Goal: Check status: Check status

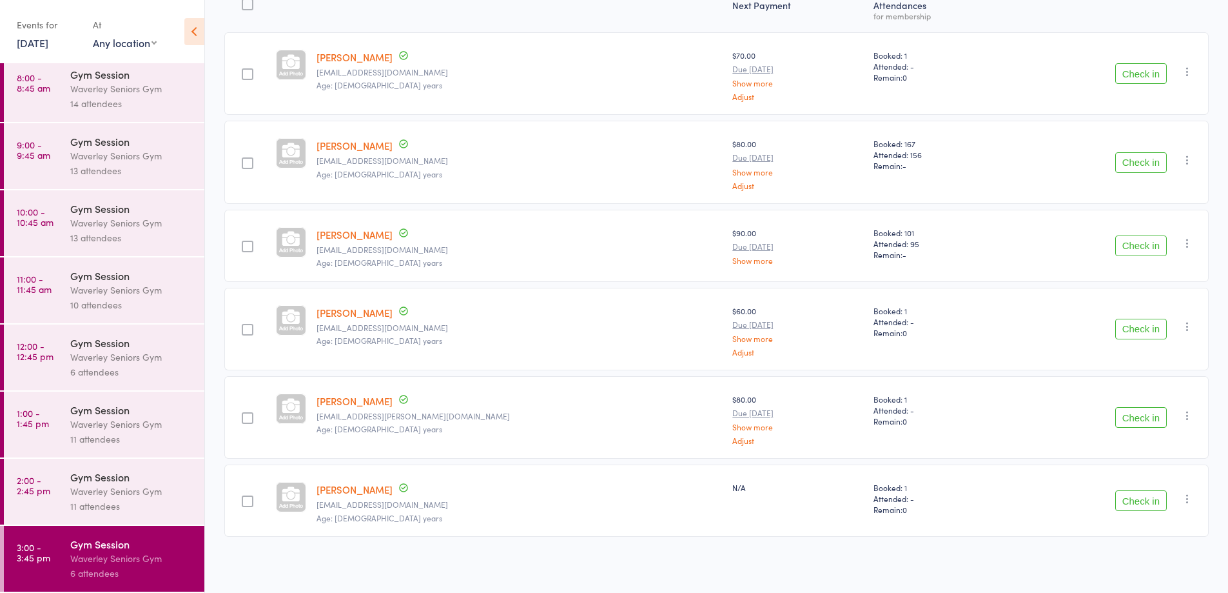
scroll to position [182, 0]
click at [105, 404] on div "Gym Session" at bounding box center [131, 409] width 123 height 14
click at [47, 416] on time "1:00 - 1:45 pm" at bounding box center [33, 418] width 32 height 21
click at [144, 417] on div "Waverley Seniors Gym" at bounding box center [131, 424] width 123 height 15
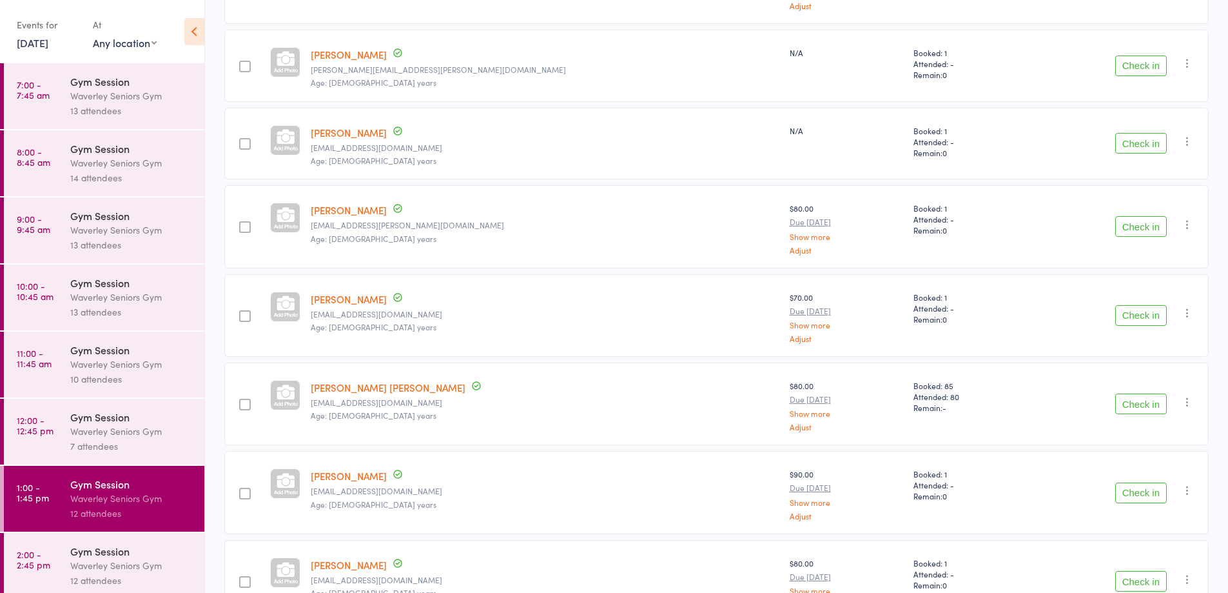
scroll to position [645, 0]
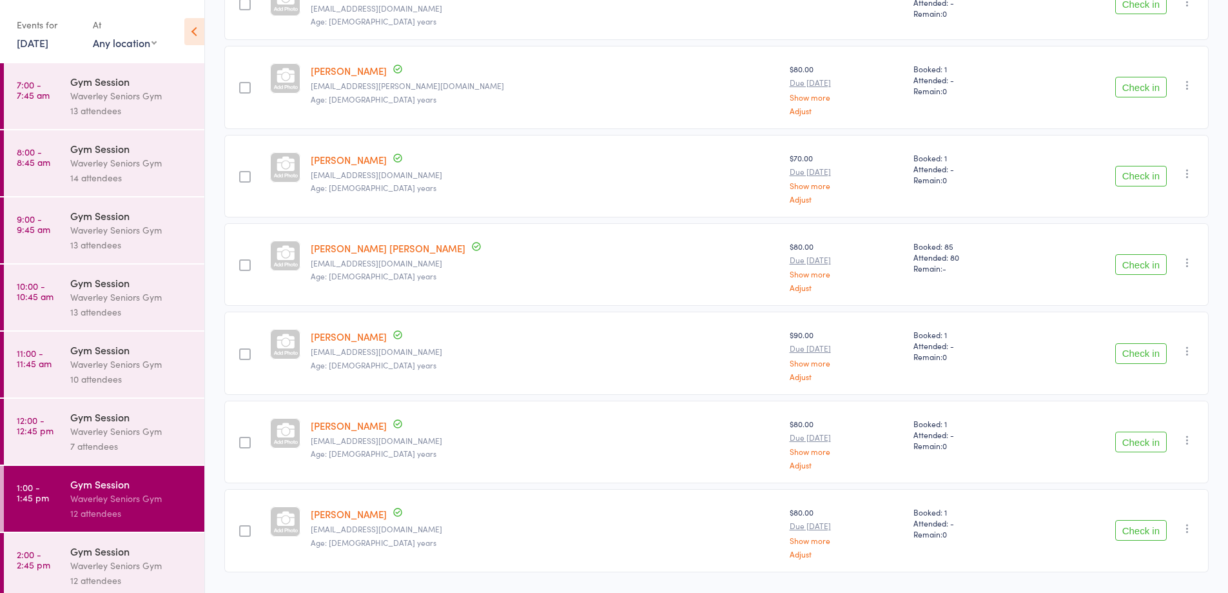
click at [41, 44] on link "[DATE]" at bounding box center [33, 42] width 32 height 14
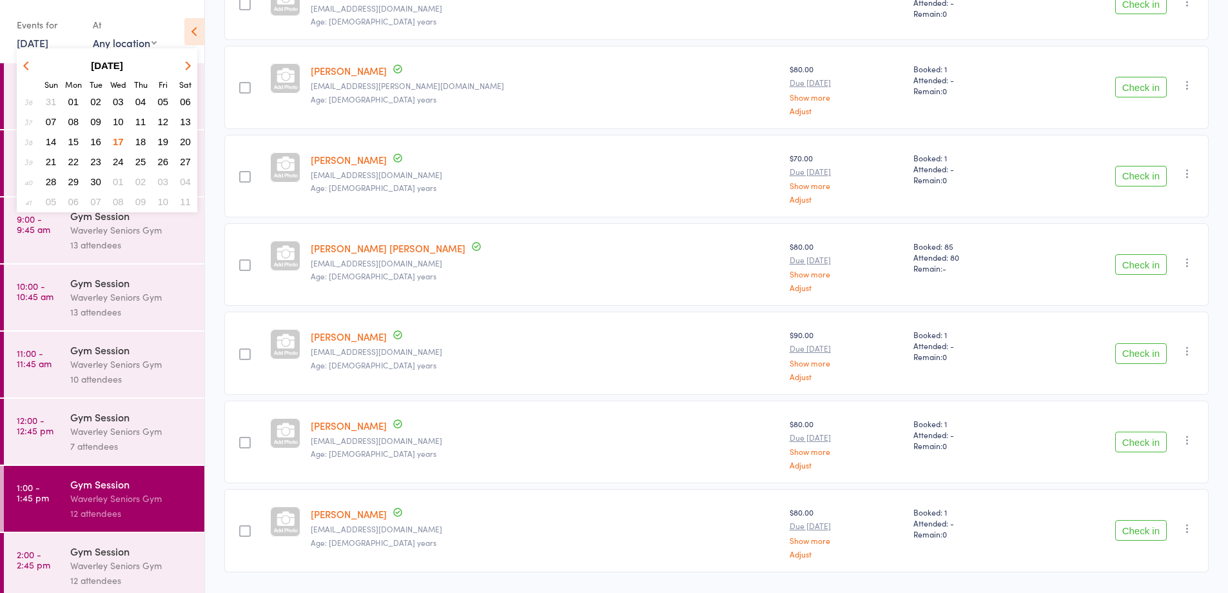
click at [143, 141] on span "18" at bounding box center [140, 141] width 11 height 11
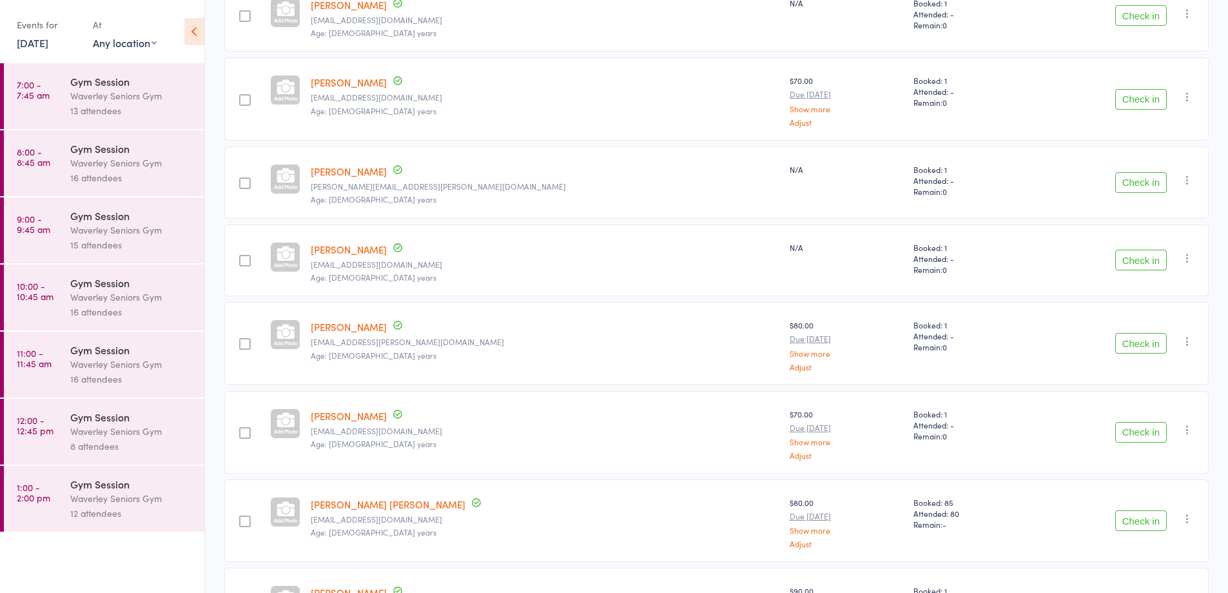
scroll to position [581, 0]
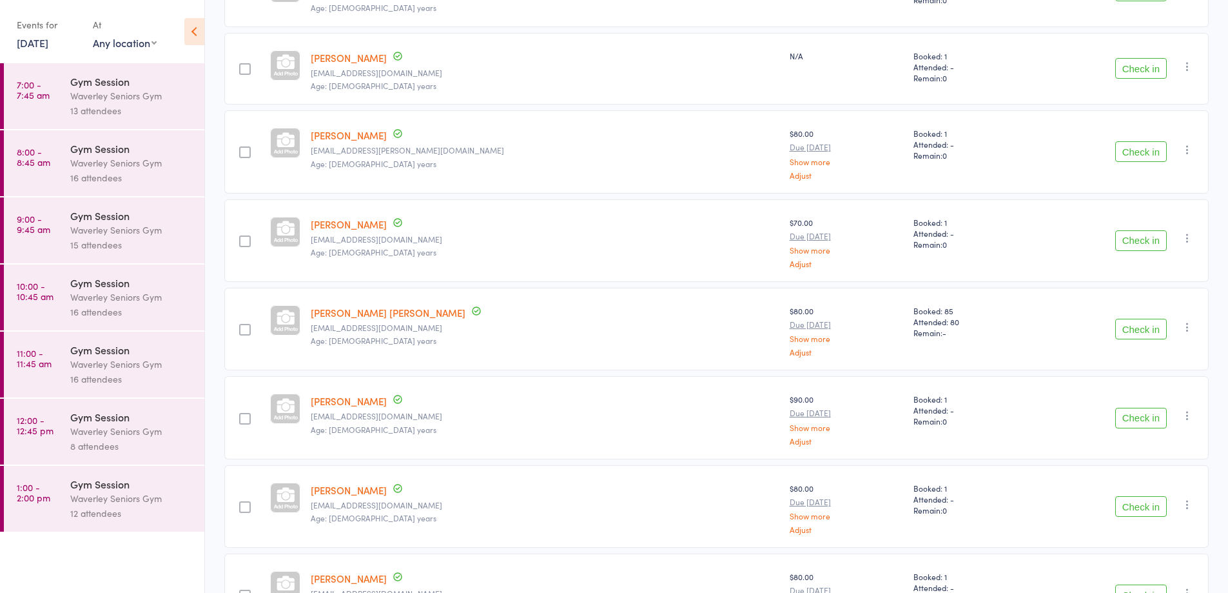
click at [151, 514] on div "12 attendees" at bounding box center [131, 513] width 123 height 15
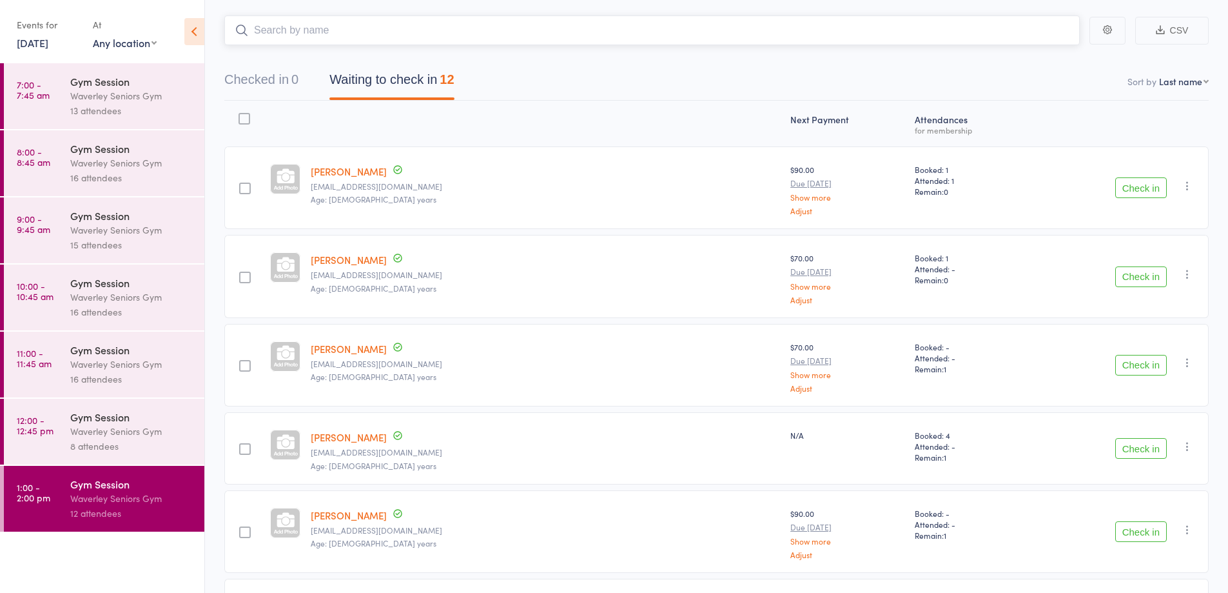
scroll to position [130, 0]
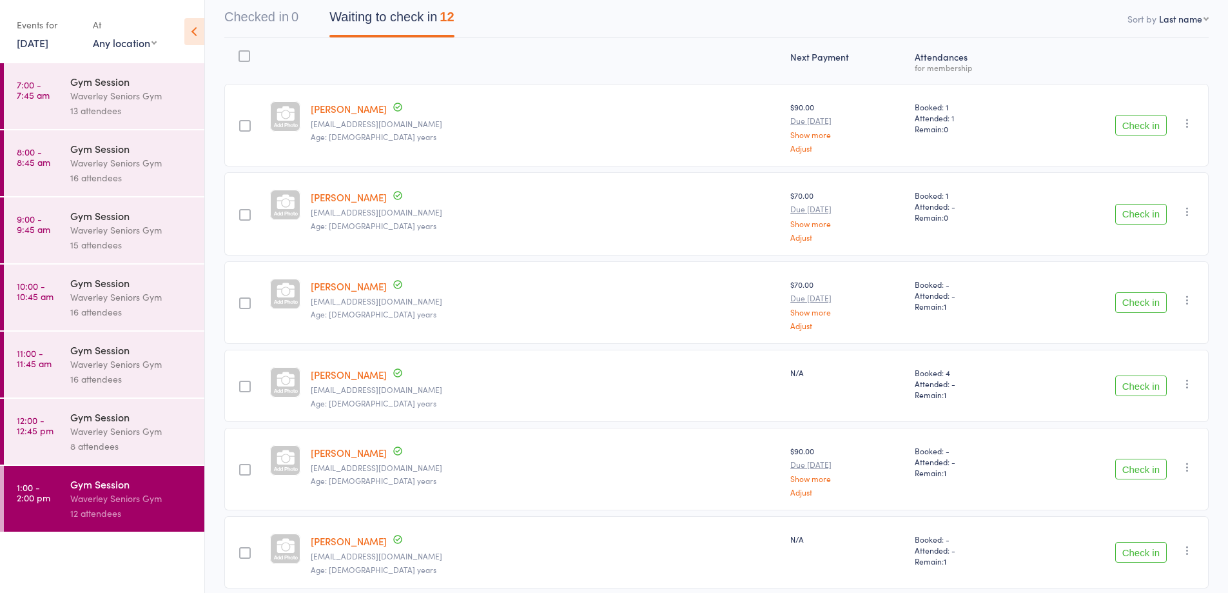
click at [48, 43] on link "[DATE]" at bounding box center [33, 42] width 32 height 14
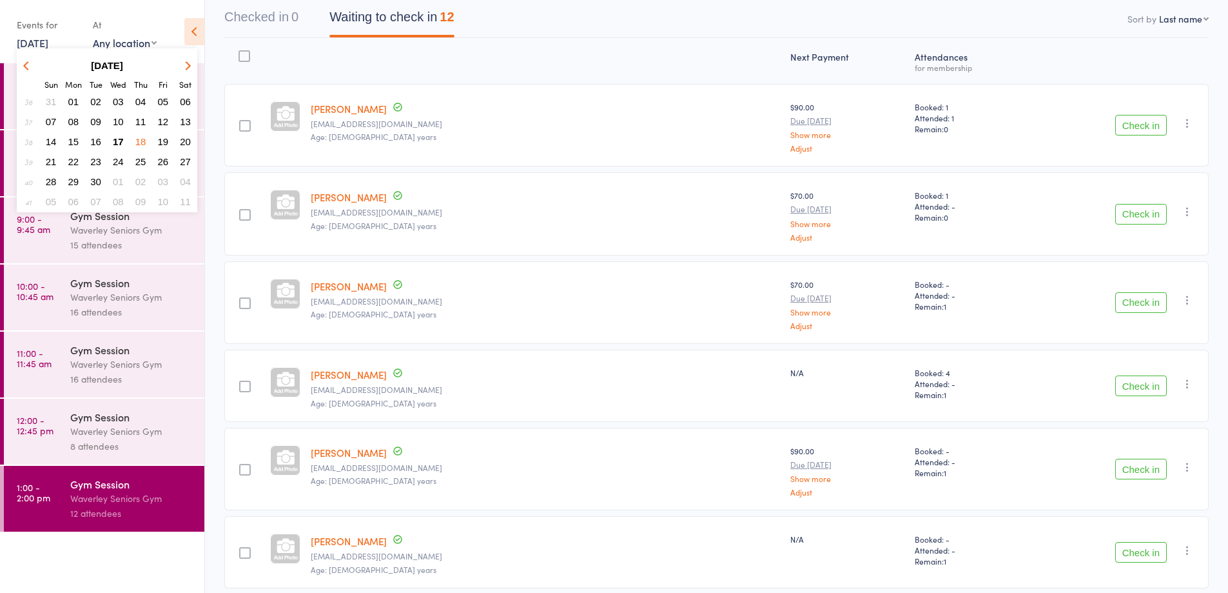
click at [120, 142] on span "17" at bounding box center [118, 141] width 11 height 11
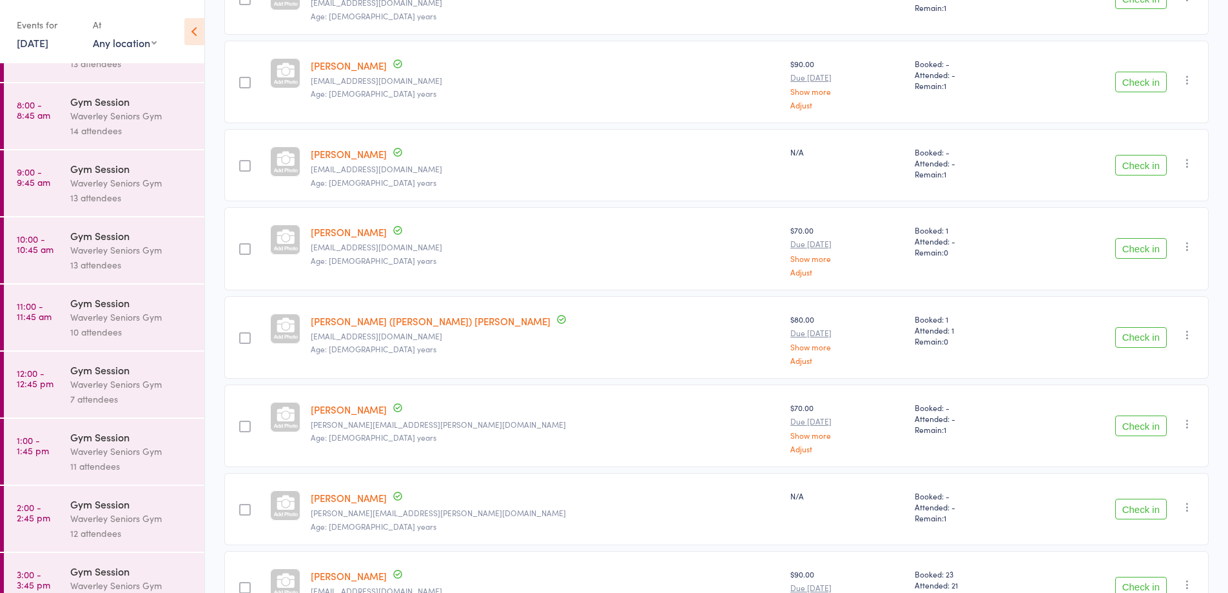
scroll to position [74, 0]
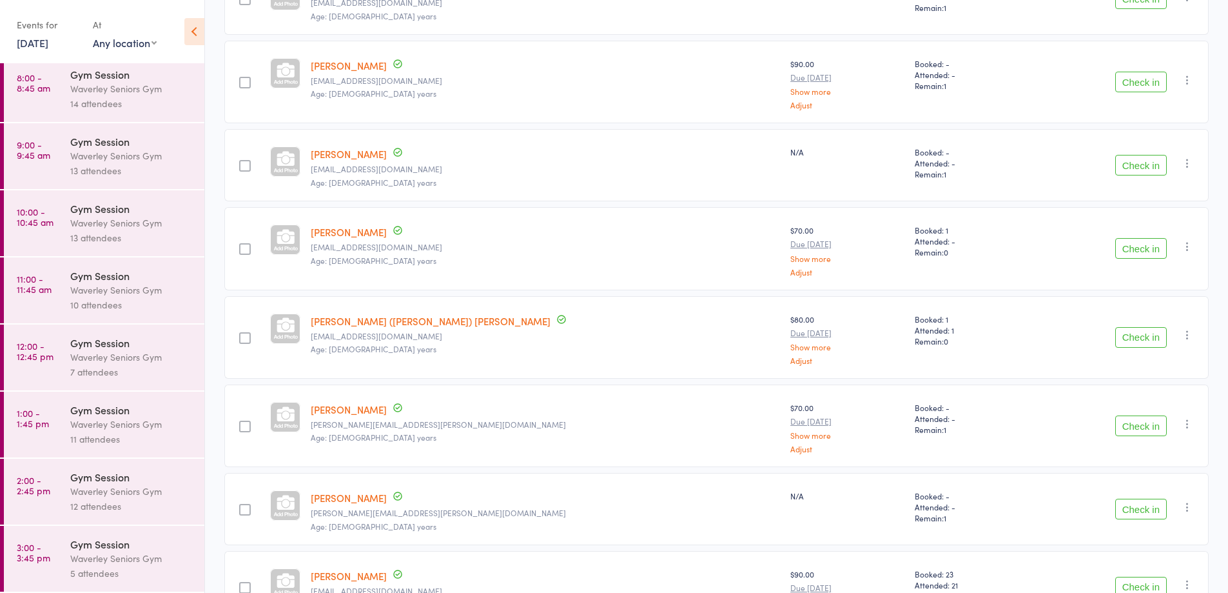
click at [109, 551] on div "Waverley Seniors Gym" at bounding box center [131, 558] width 123 height 15
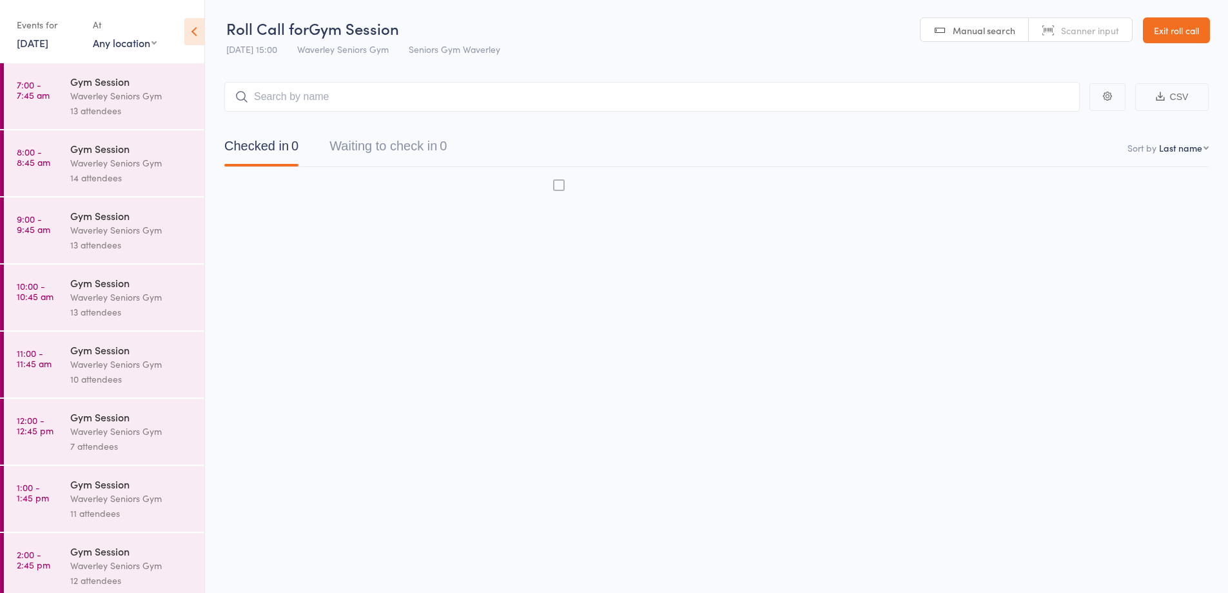
click at [137, 518] on div "11 attendees" at bounding box center [131, 513] width 123 height 15
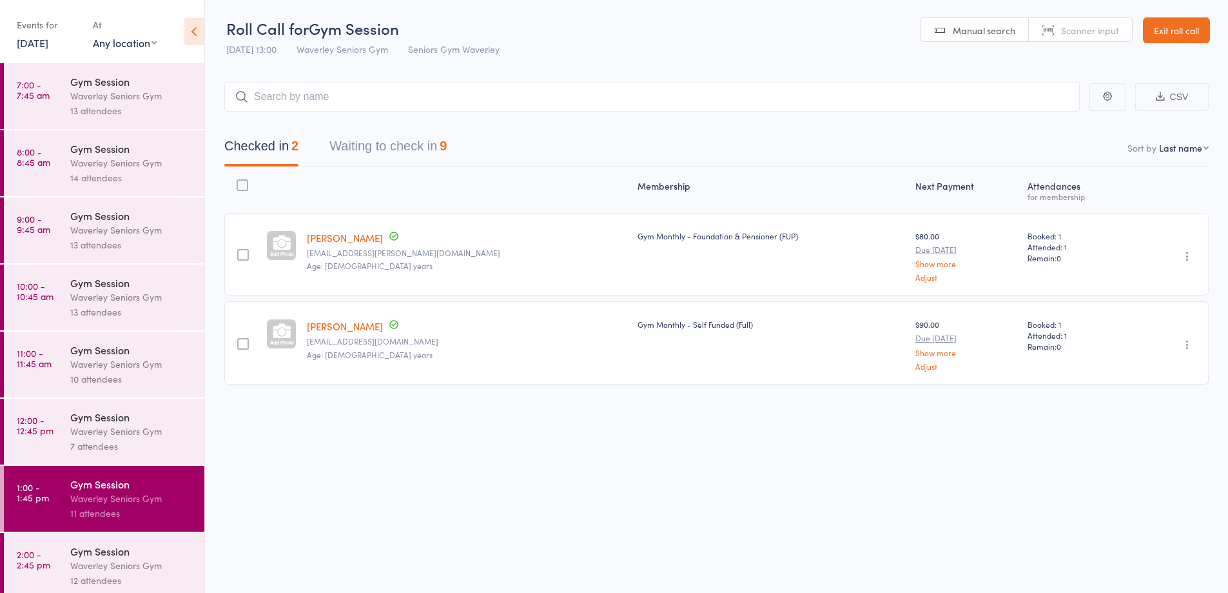
click at [96, 552] on div "Gym Session" at bounding box center [131, 551] width 123 height 14
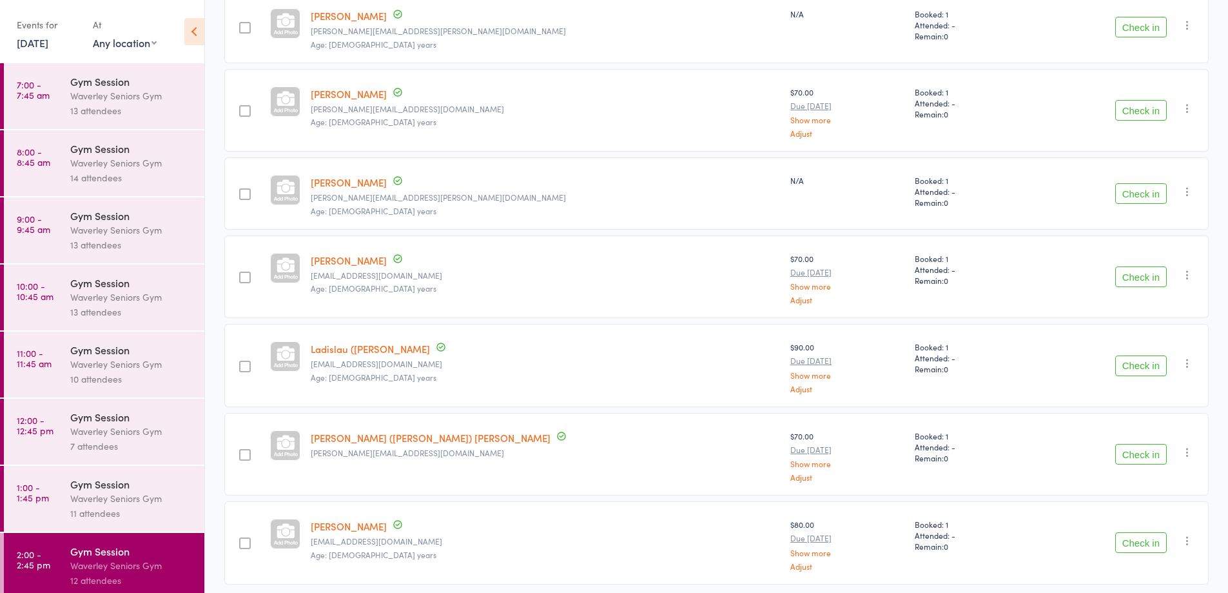
scroll to position [682, 0]
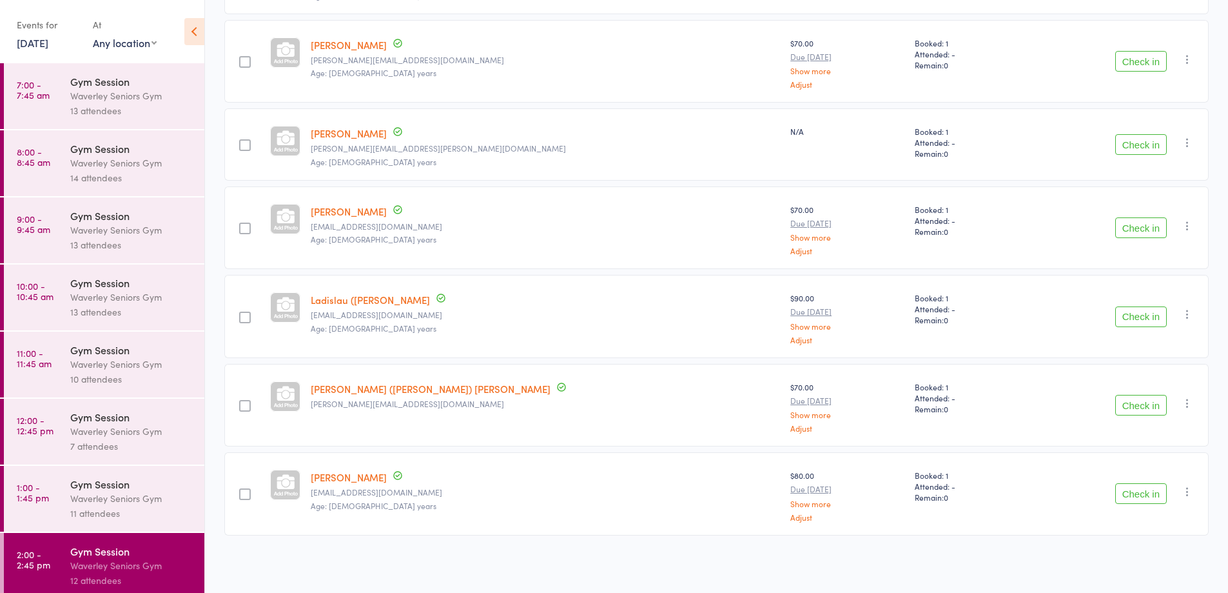
click at [53, 506] on link "1:00 - 1:45 pm Gym Session Waverley Seniors Gym 11 attendees" at bounding box center [104, 499] width 201 height 66
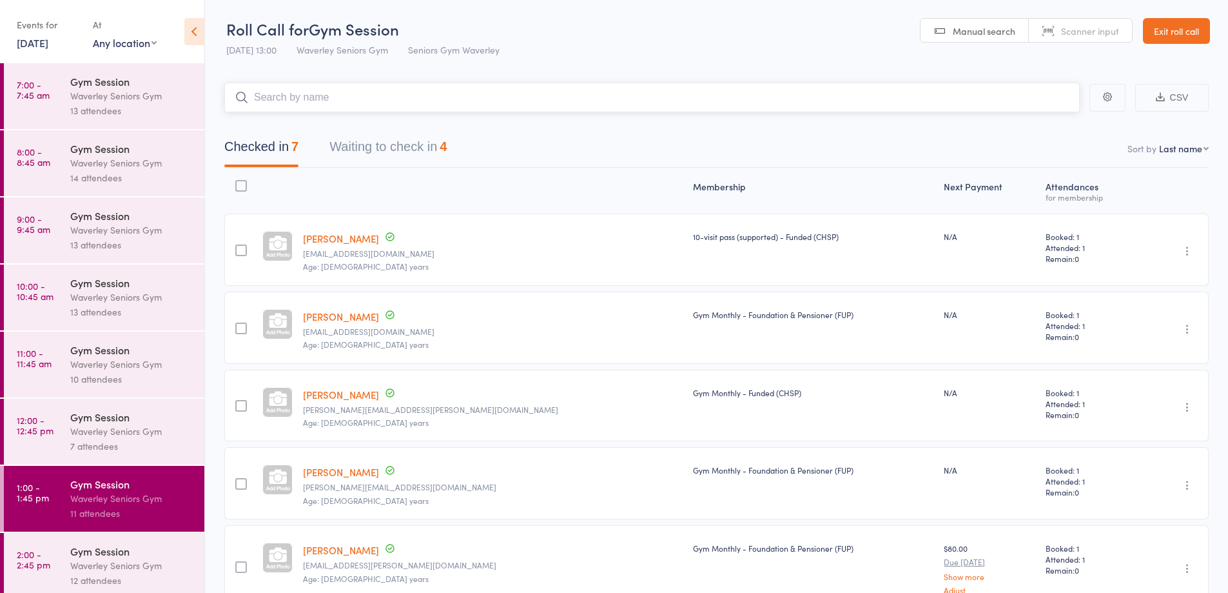
click at [395, 147] on button "Waiting to check in 4" at bounding box center [387, 150] width 117 height 34
